Goal: Navigation & Orientation: Find specific page/section

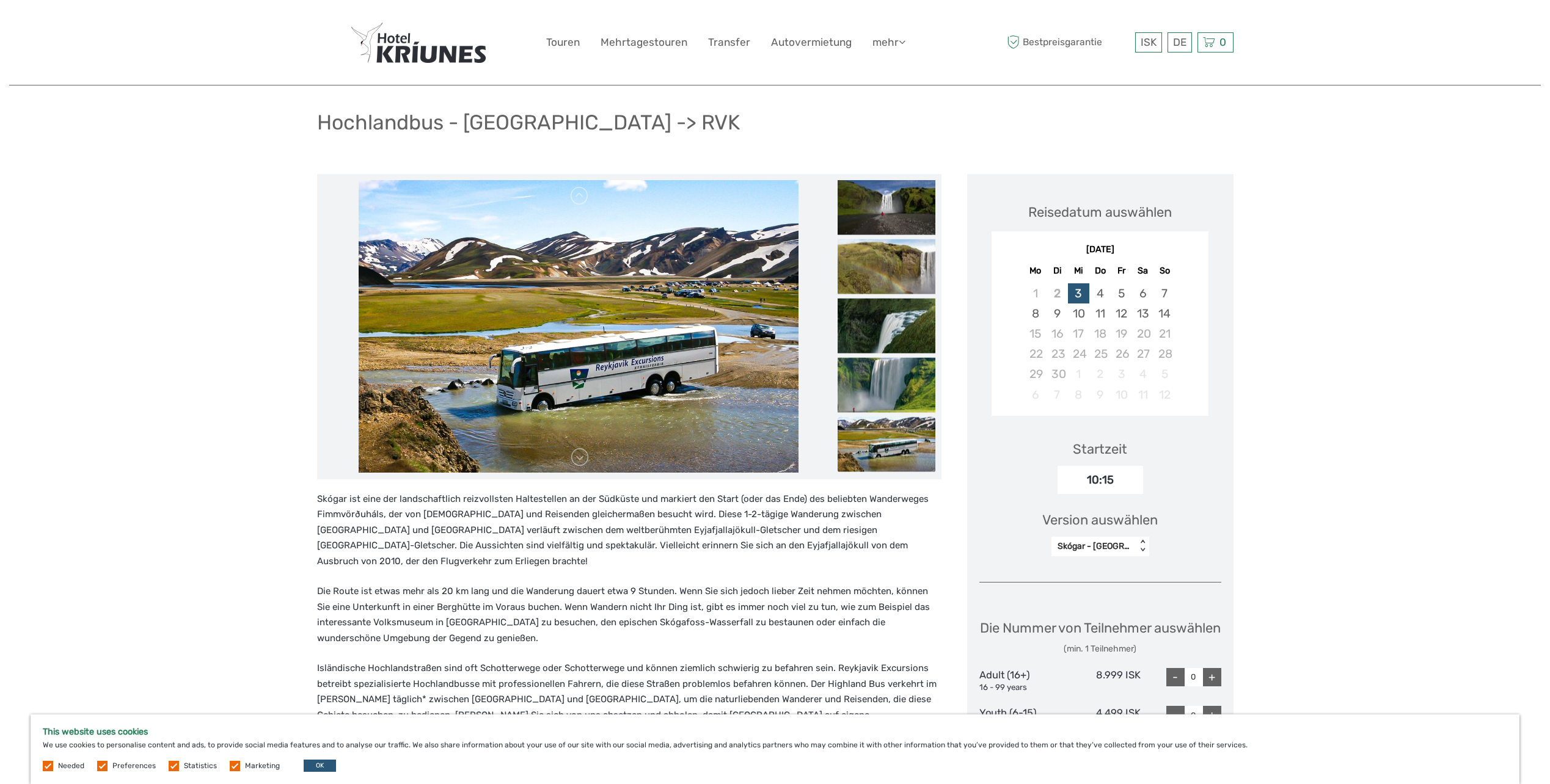
scroll to position [68, 0]
click at [645, 38] on link "Mehrtagestouren" at bounding box center [644, 42] width 87 height 18
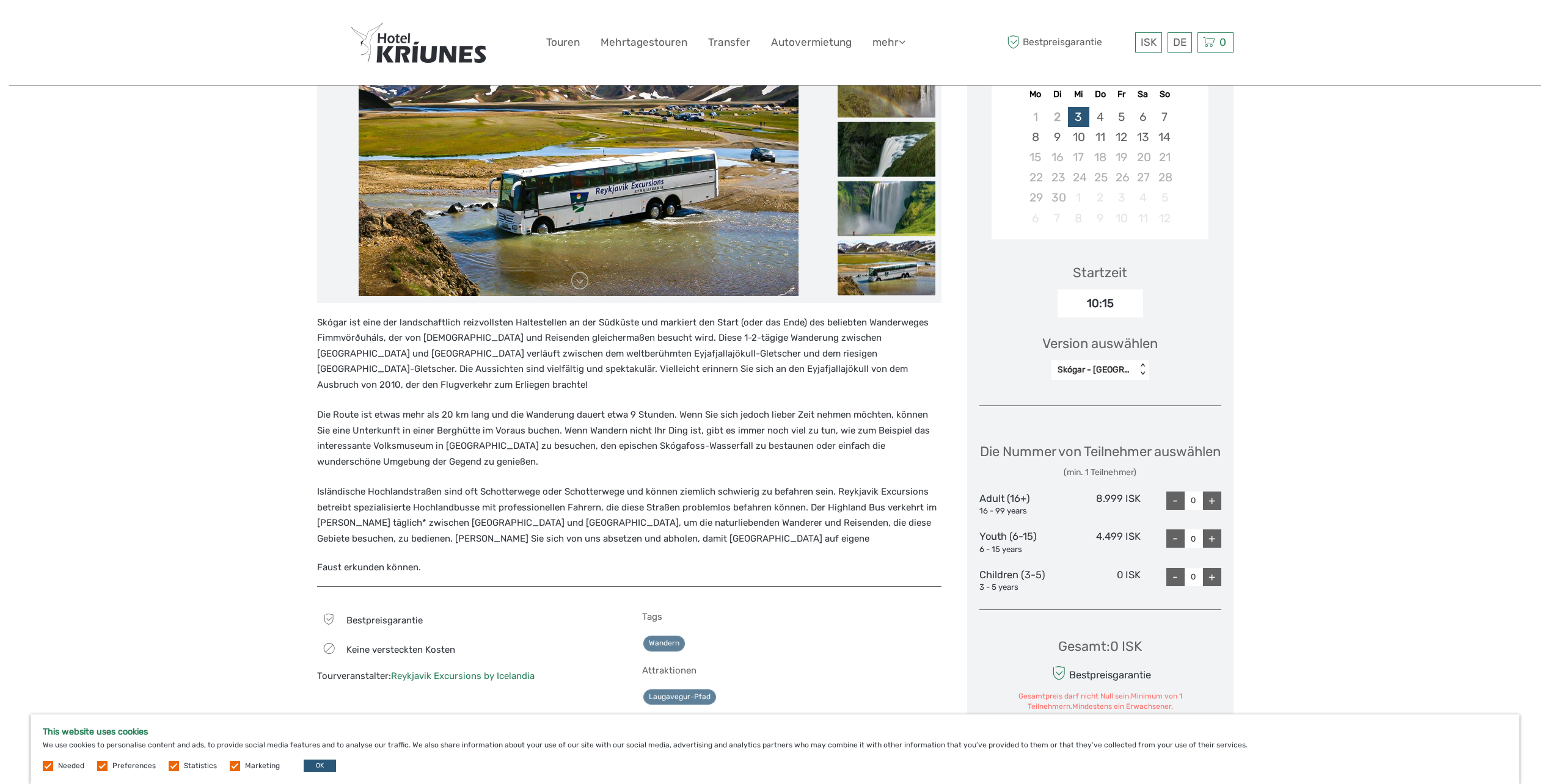
scroll to position [0, 0]
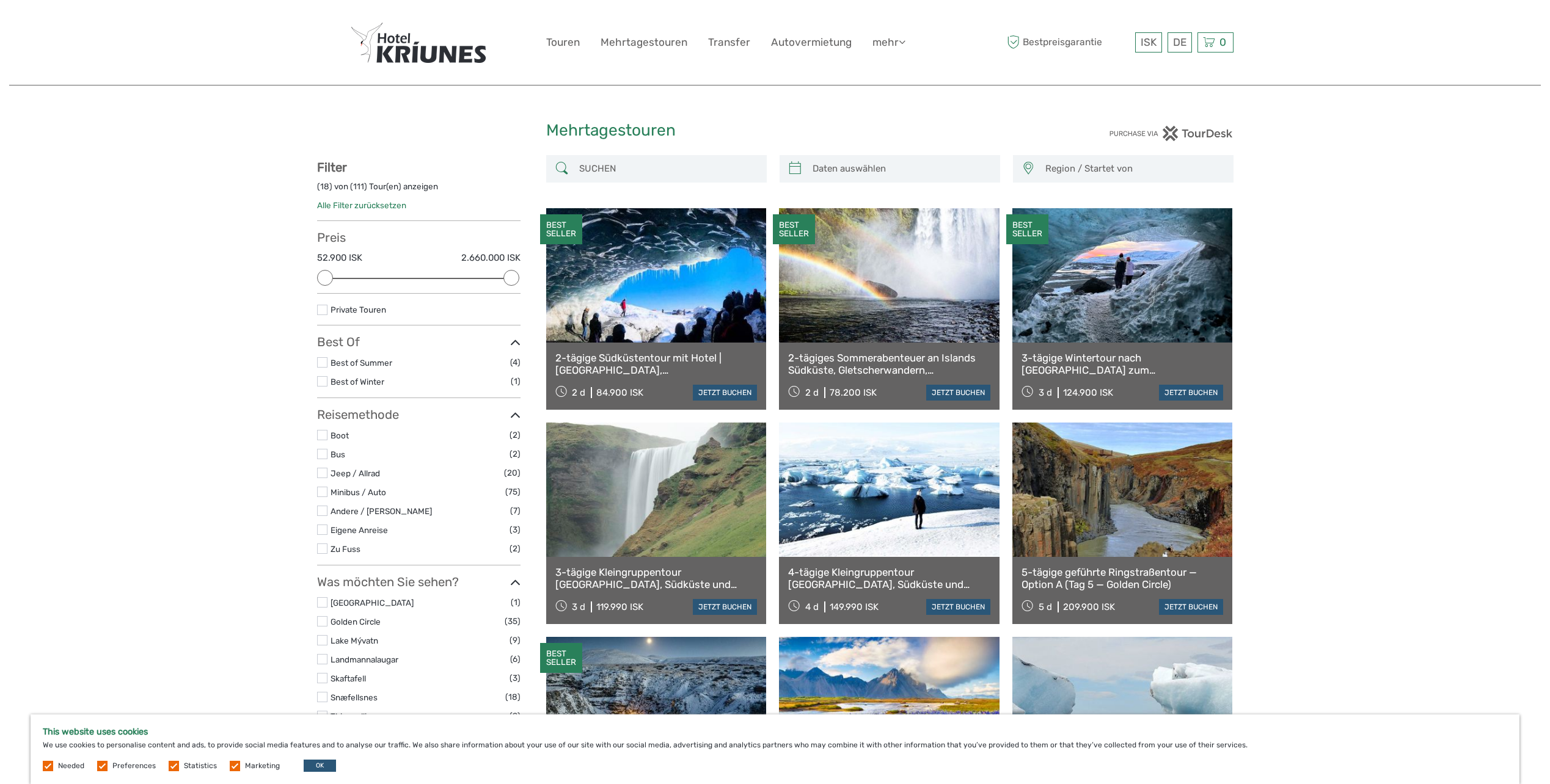
select select
